Goal: Communication & Community: Answer question/provide support

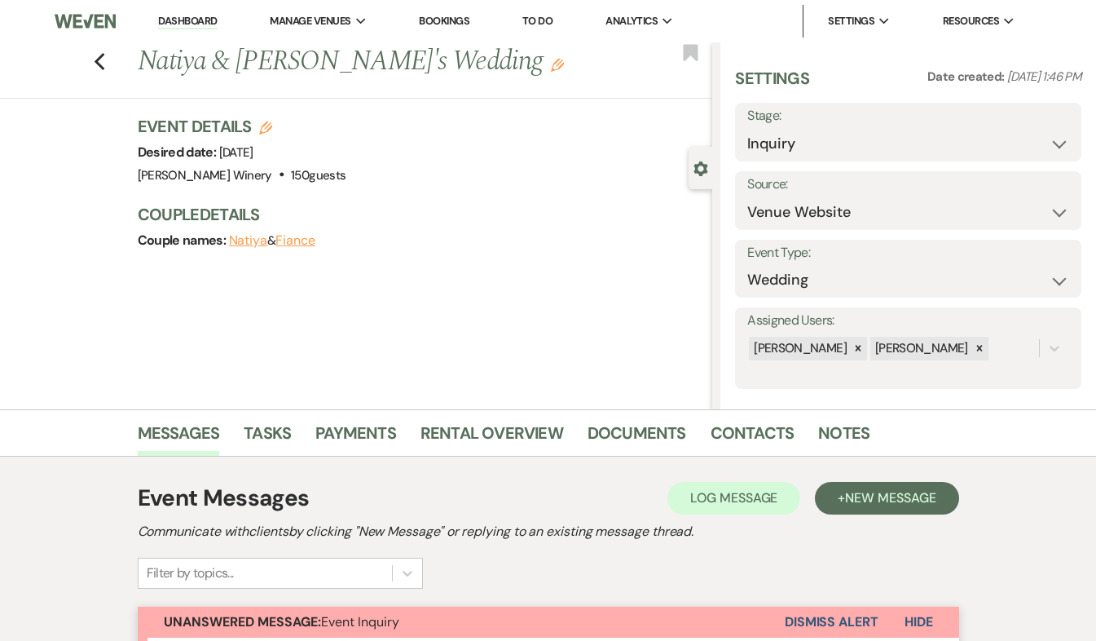
select select "5"
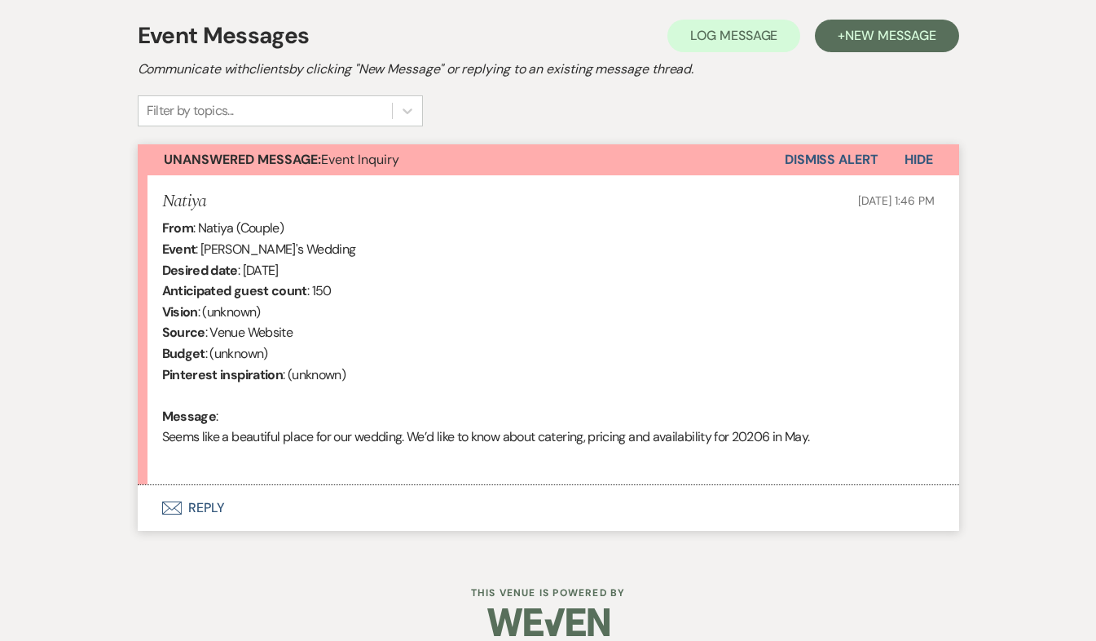
click at [208, 504] on button "Envelope Reply" at bounding box center [549, 508] width 822 height 46
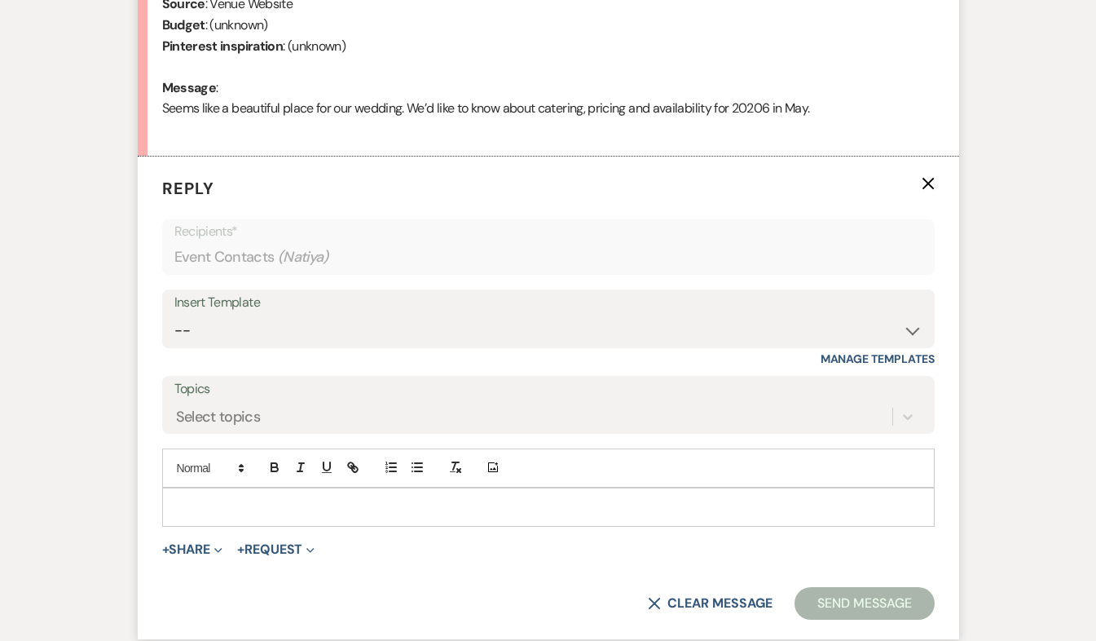
scroll to position [869, 0]
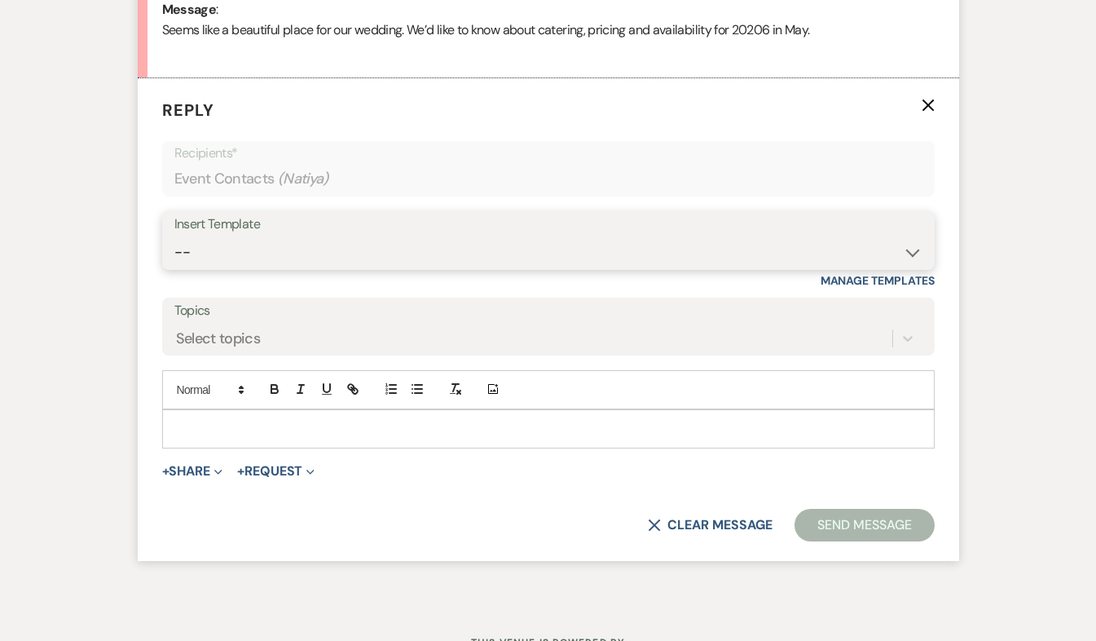
click at [290, 265] on select "-- Weven Planning Portal Introduction (Booked Events) Tour Request Response Fol…" at bounding box center [548, 252] width 748 height 32
select select "403"
click at [174, 236] on select "-- Weven Planning Portal Introduction (Booked Events) Tour Request Response Fol…" at bounding box center [548, 252] width 748 height 32
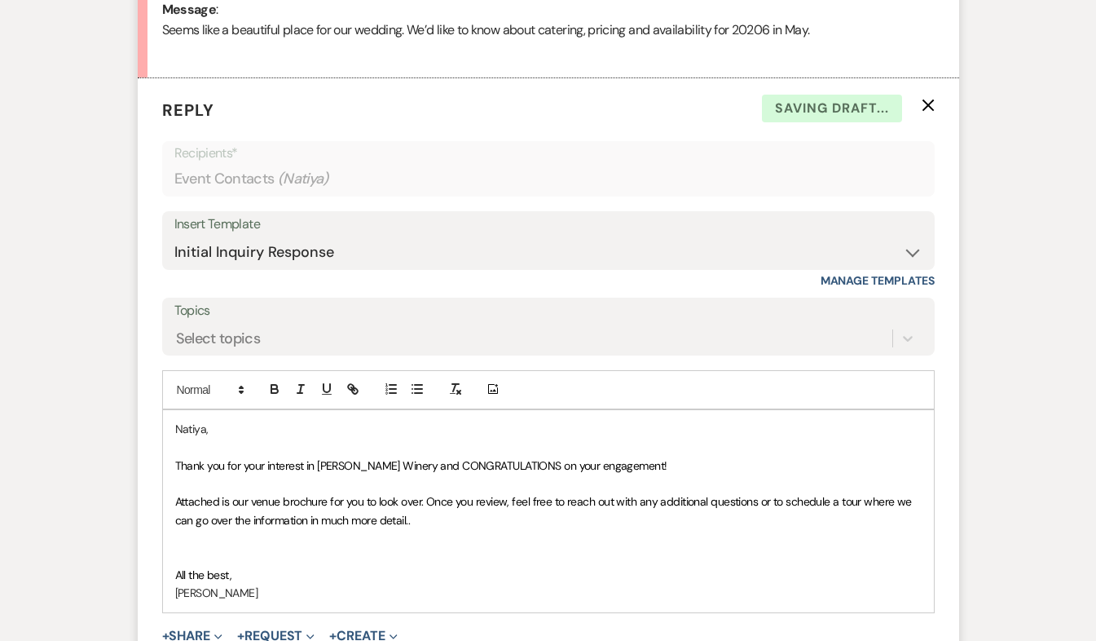
click at [447, 519] on p "Attached is our venue brochure for you to look over. Once you review, feel free…" at bounding box center [548, 510] width 747 height 37
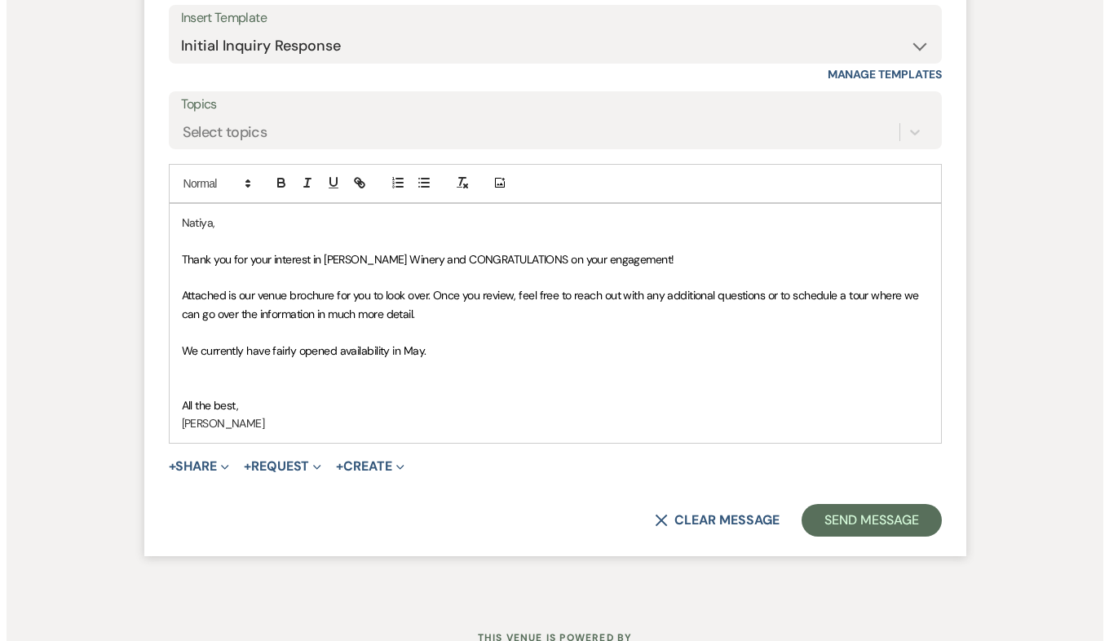
scroll to position [1139, 0]
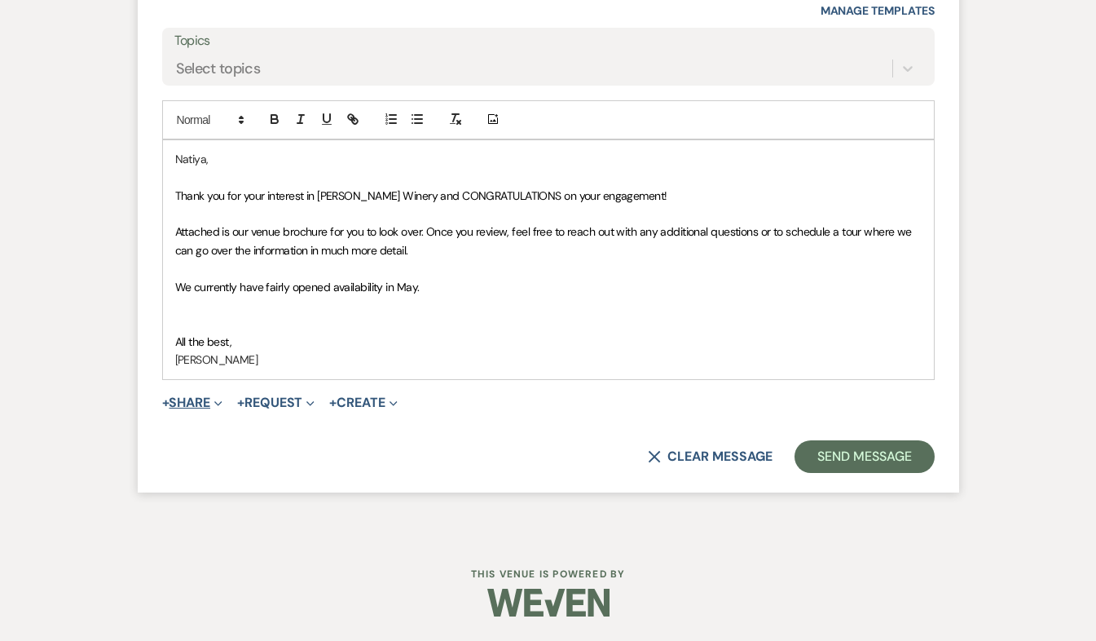
click at [205, 405] on button "+ Share Expand" at bounding box center [192, 402] width 61 height 13
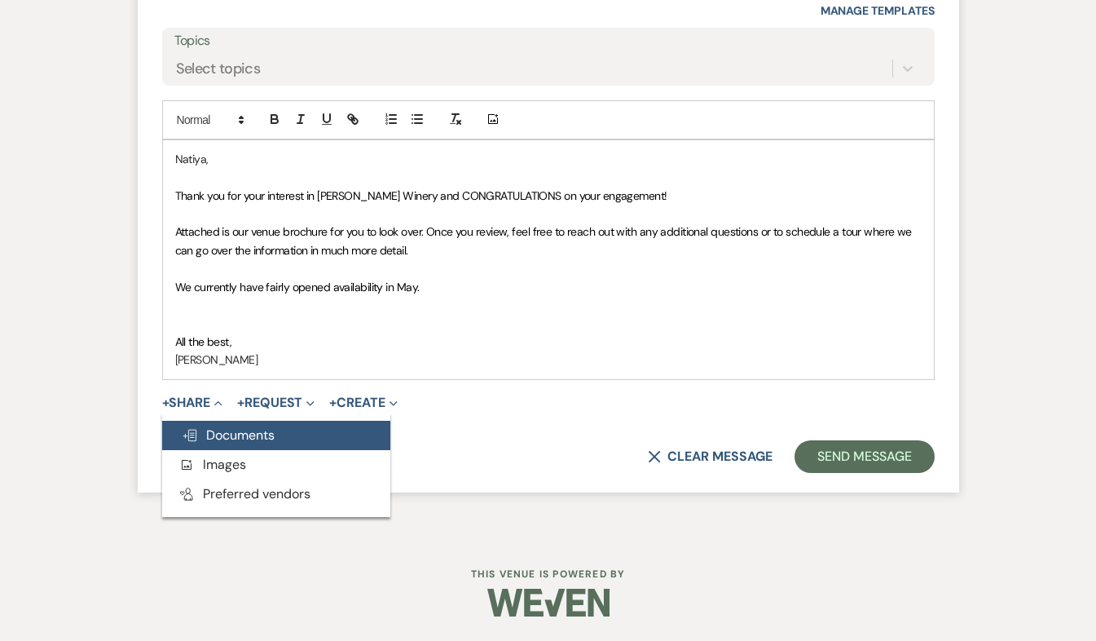
click at [218, 429] on span "Doc Upload Documents" at bounding box center [228, 434] width 93 height 17
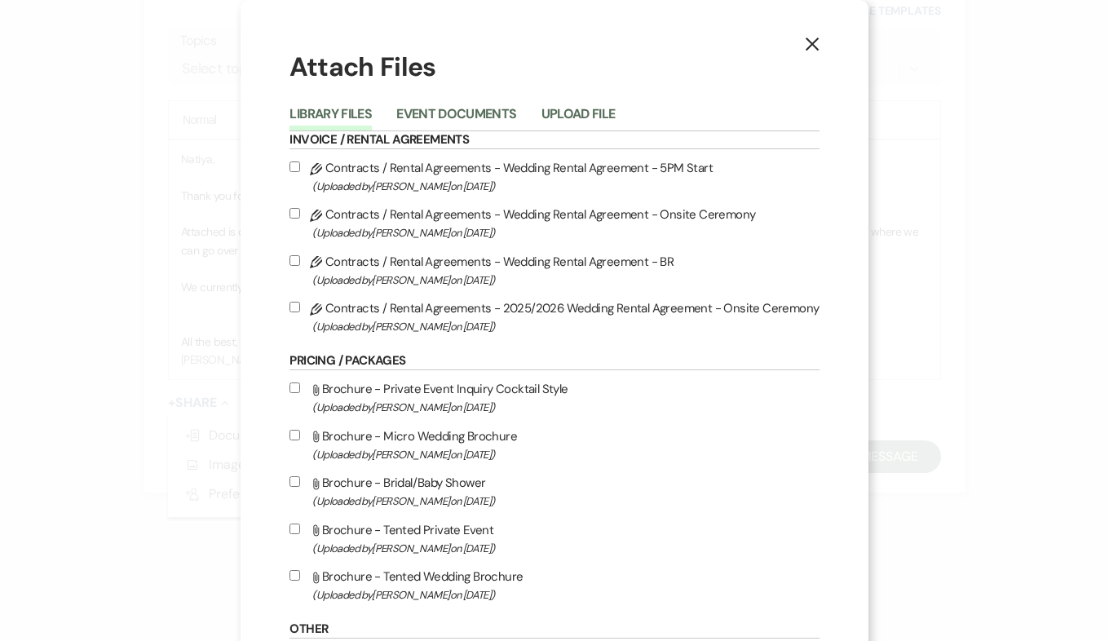
click at [296, 578] on input "Attach File Brochure - Tented Wedding Brochure (Uploaded by [PERSON_NAME] on [D…" at bounding box center [294, 575] width 11 height 11
checkbox input "true"
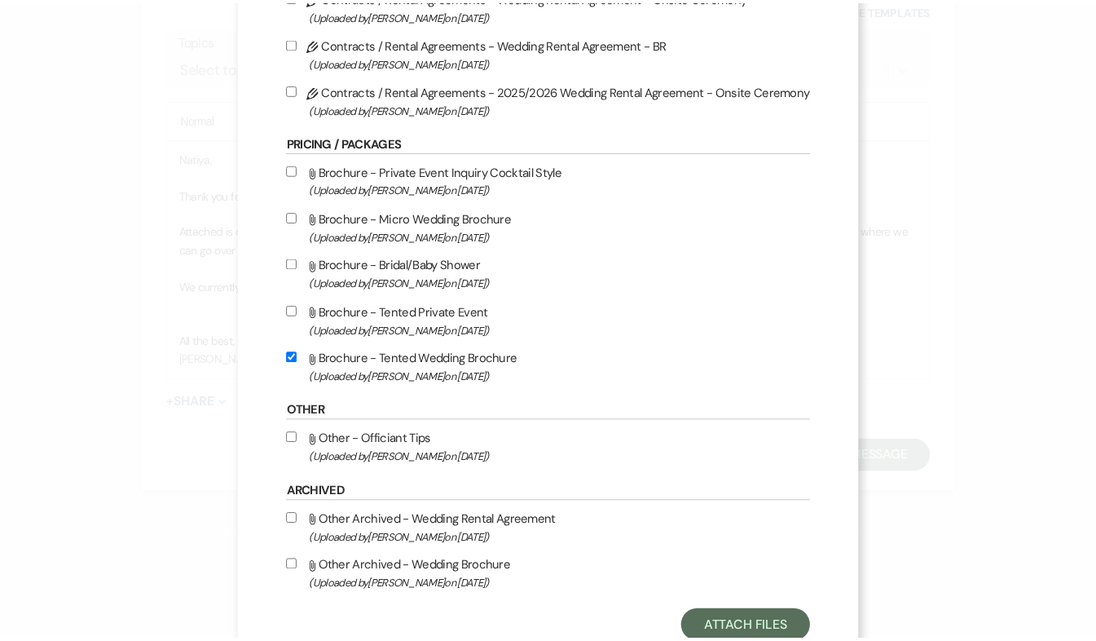
scroll to position [275, 0]
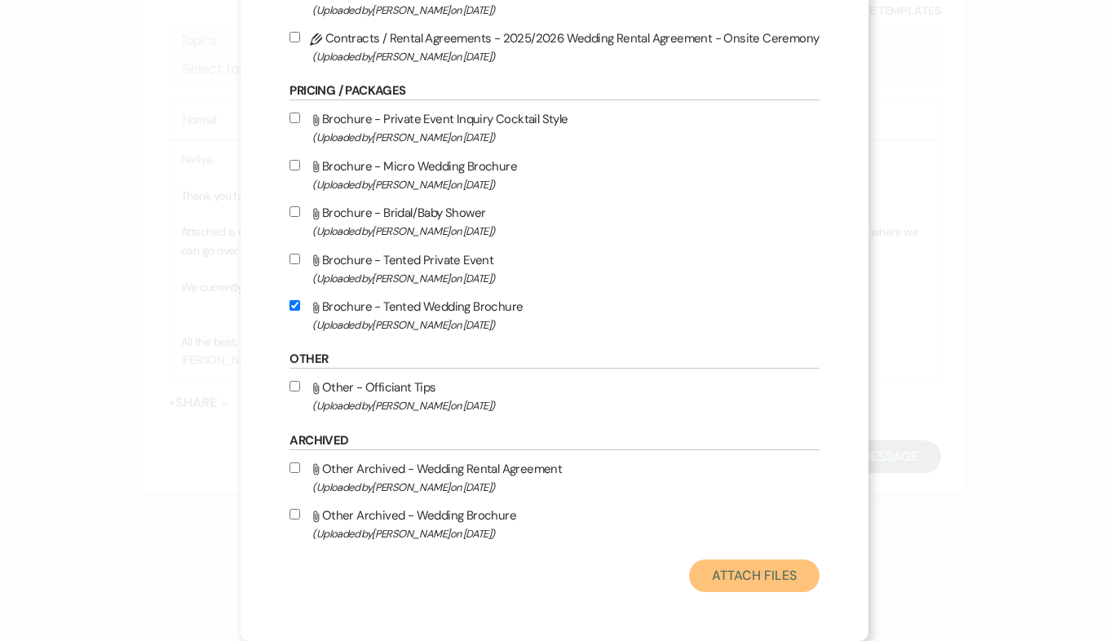
click at [722, 584] on button "Attach Files" at bounding box center [754, 575] width 130 height 33
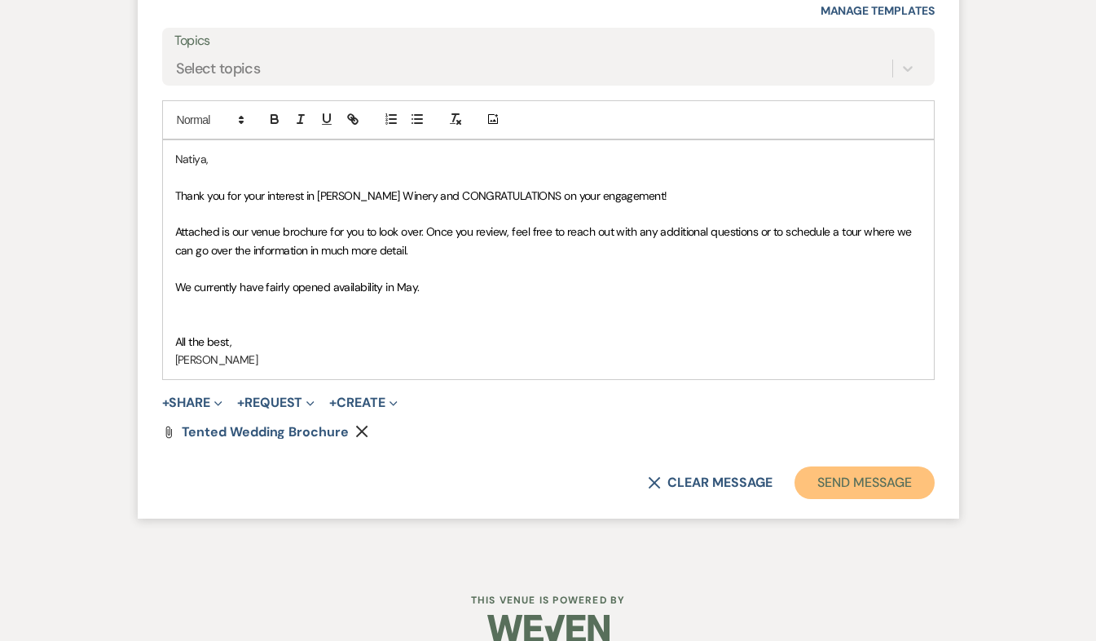
click at [854, 478] on button "Send Message" at bounding box center [864, 482] width 139 height 33
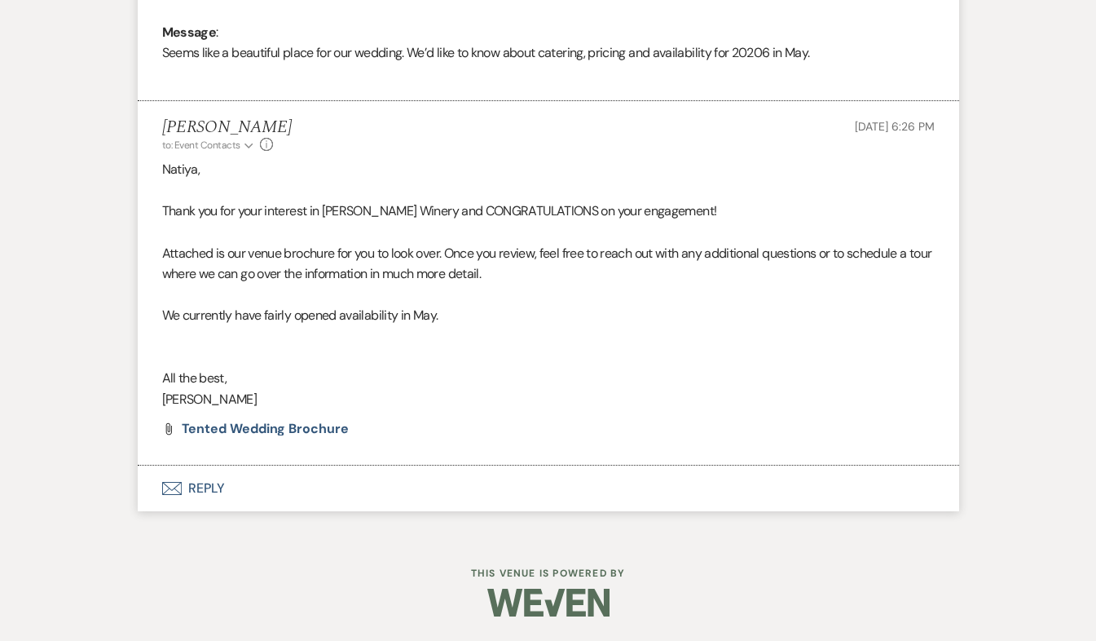
scroll to position [846, 0]
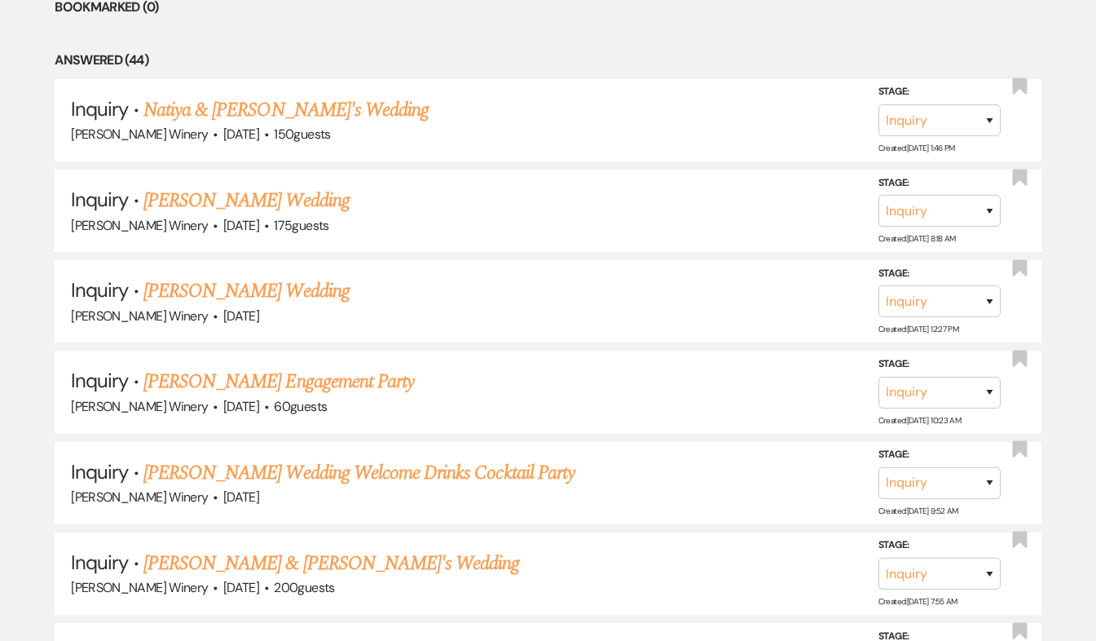
scroll to position [571, 0]
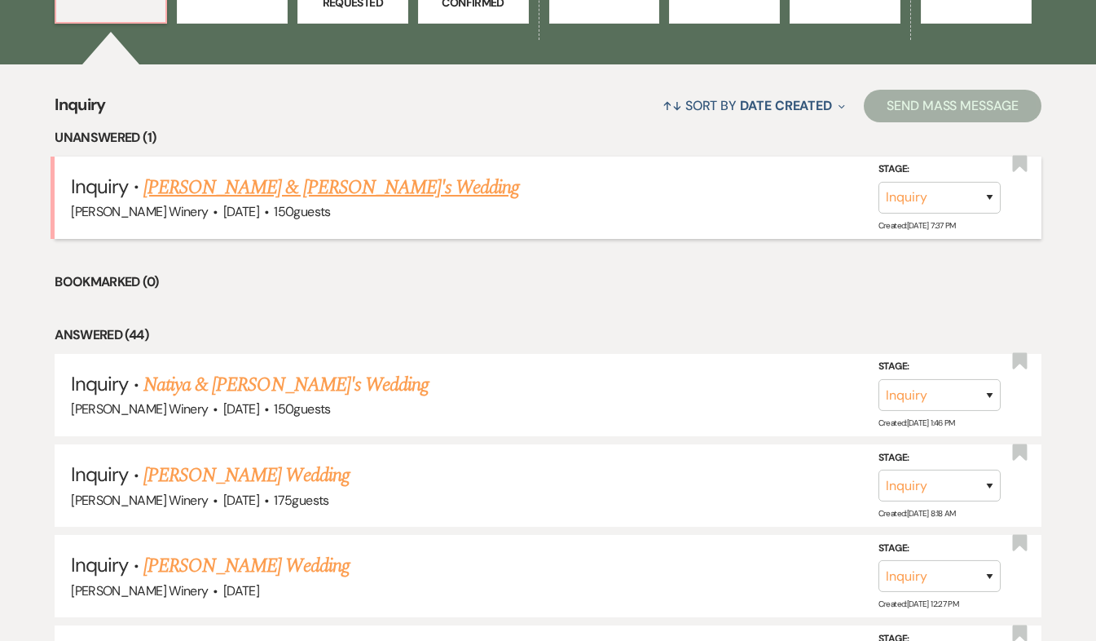
click at [168, 195] on link "[PERSON_NAME] & [PERSON_NAME]'s Wedding" at bounding box center [331, 187] width 377 height 29
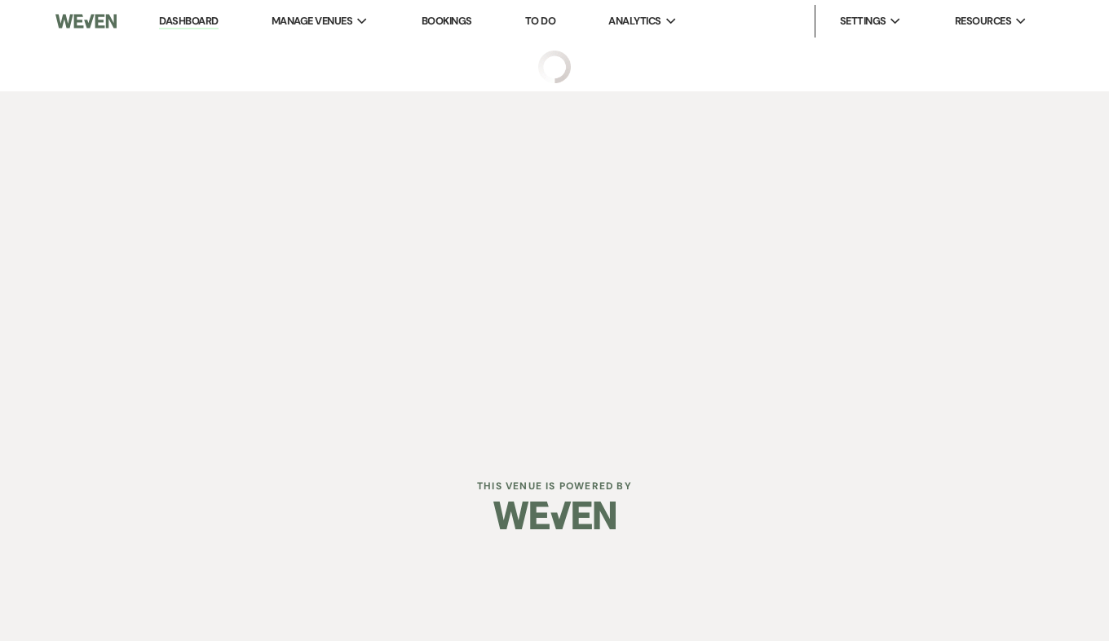
select select "5"
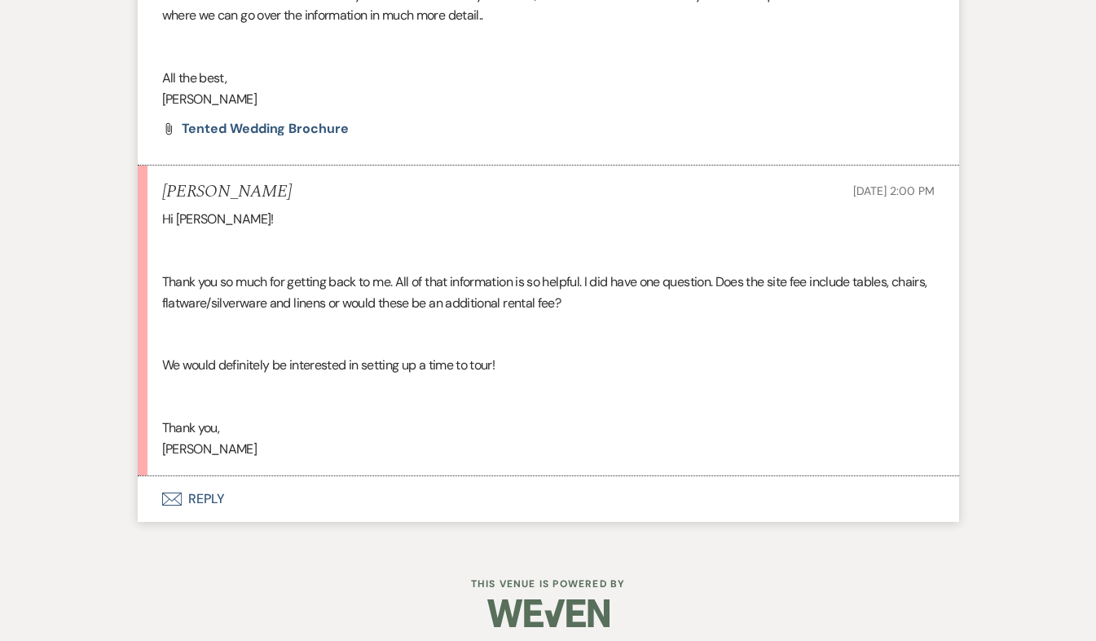
scroll to position [1131, 0]
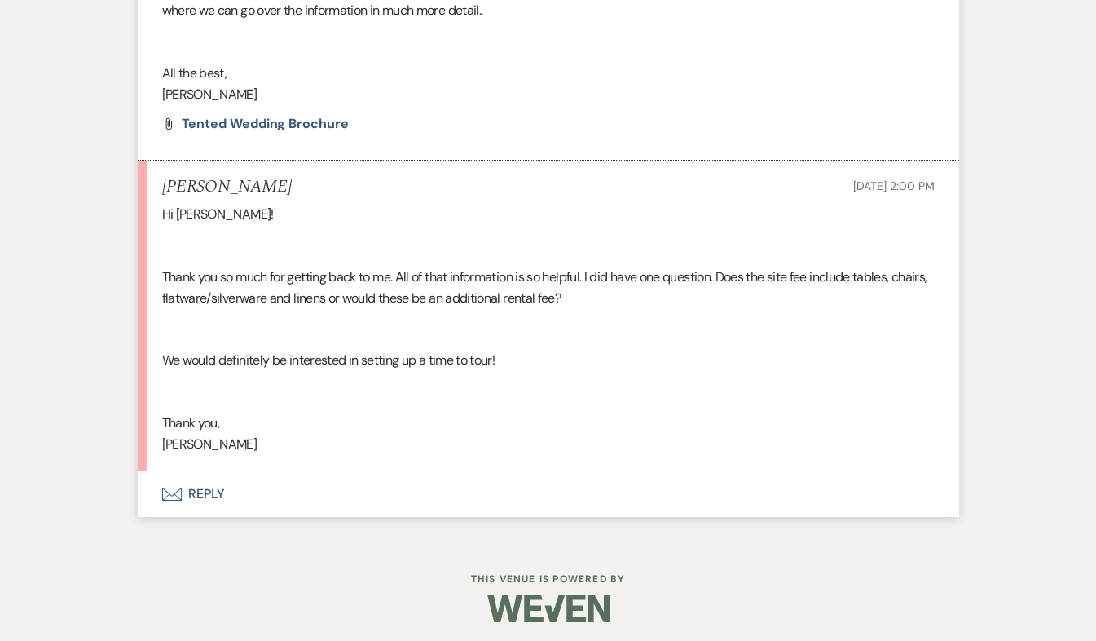
click at [202, 496] on button "Envelope Reply" at bounding box center [549, 494] width 822 height 46
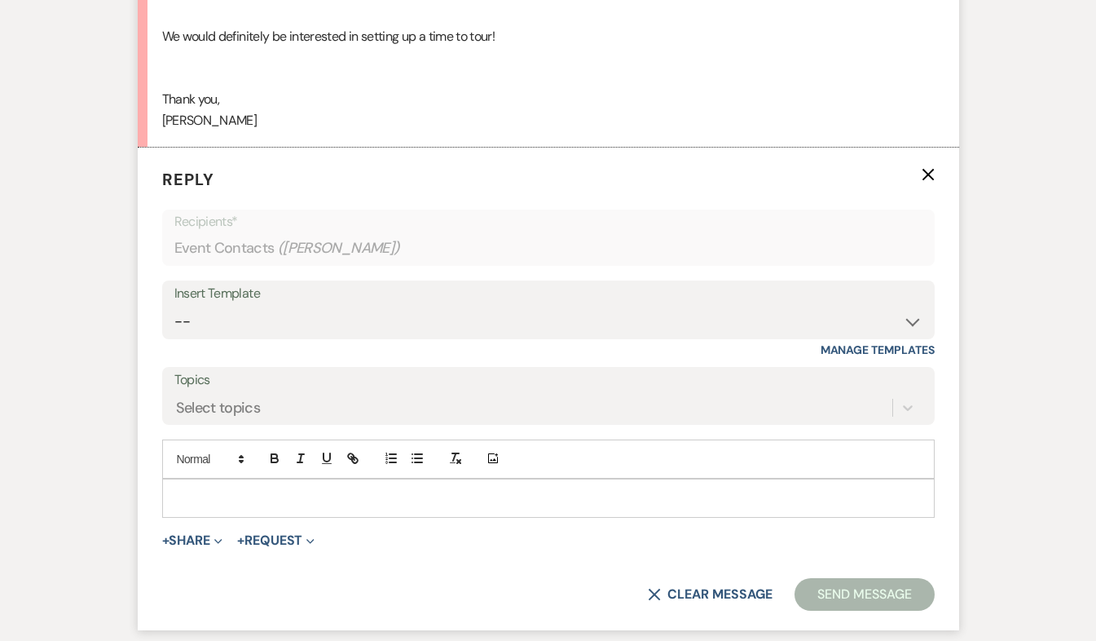
scroll to position [1523, 0]
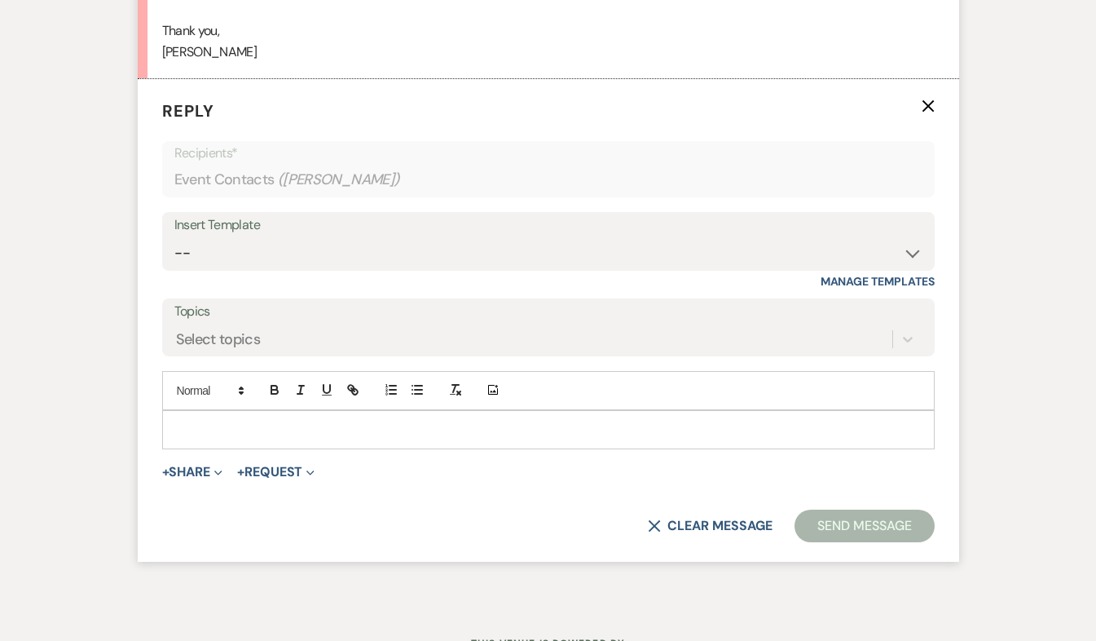
click at [196, 430] on p at bounding box center [548, 430] width 747 height 18
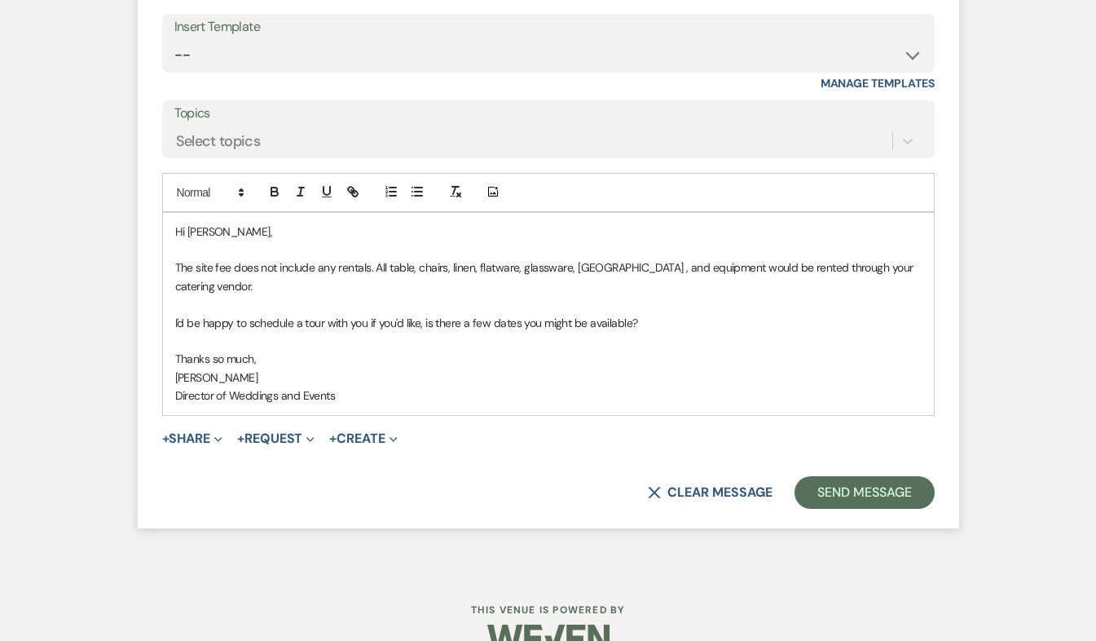
scroll to position [1739, 0]
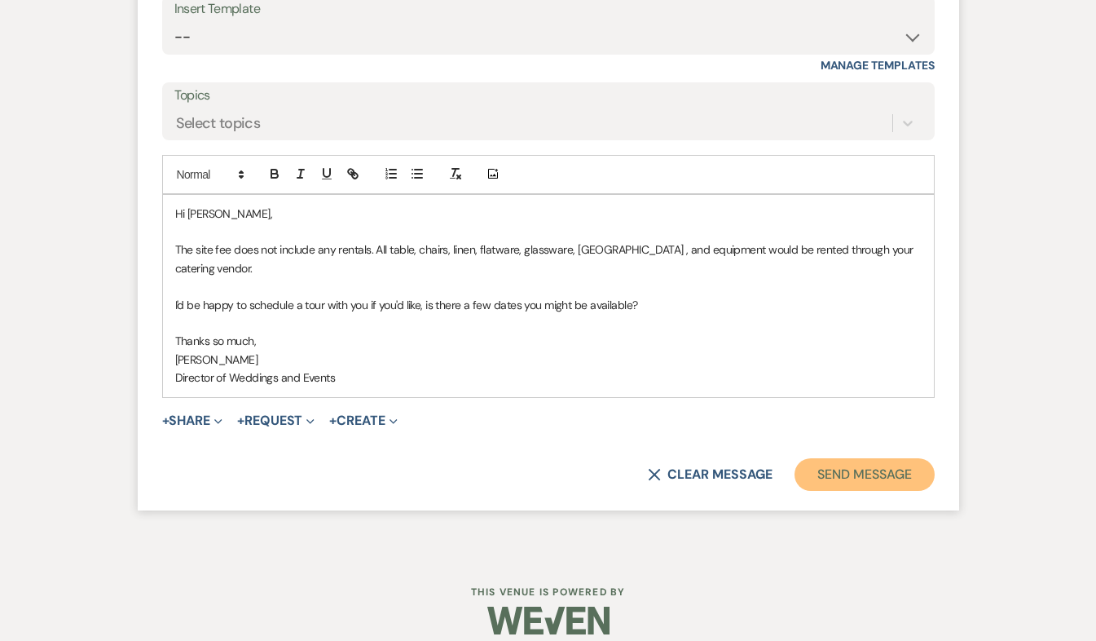
click at [886, 460] on button "Send Message" at bounding box center [864, 474] width 139 height 33
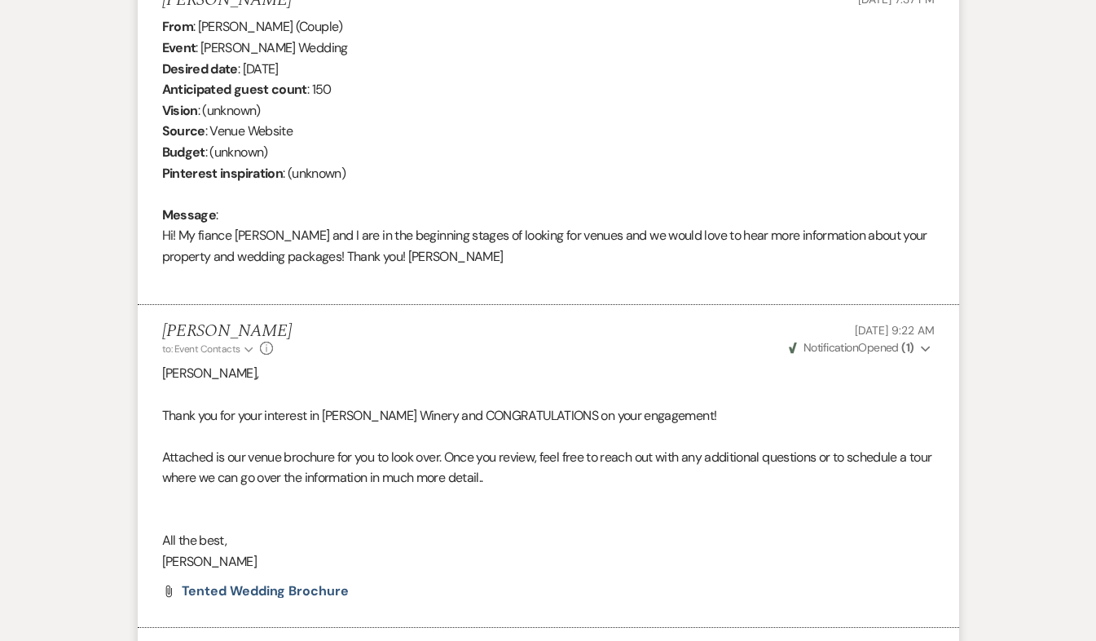
scroll to position [0, 0]
